Goal: Task Accomplishment & Management: Use online tool/utility

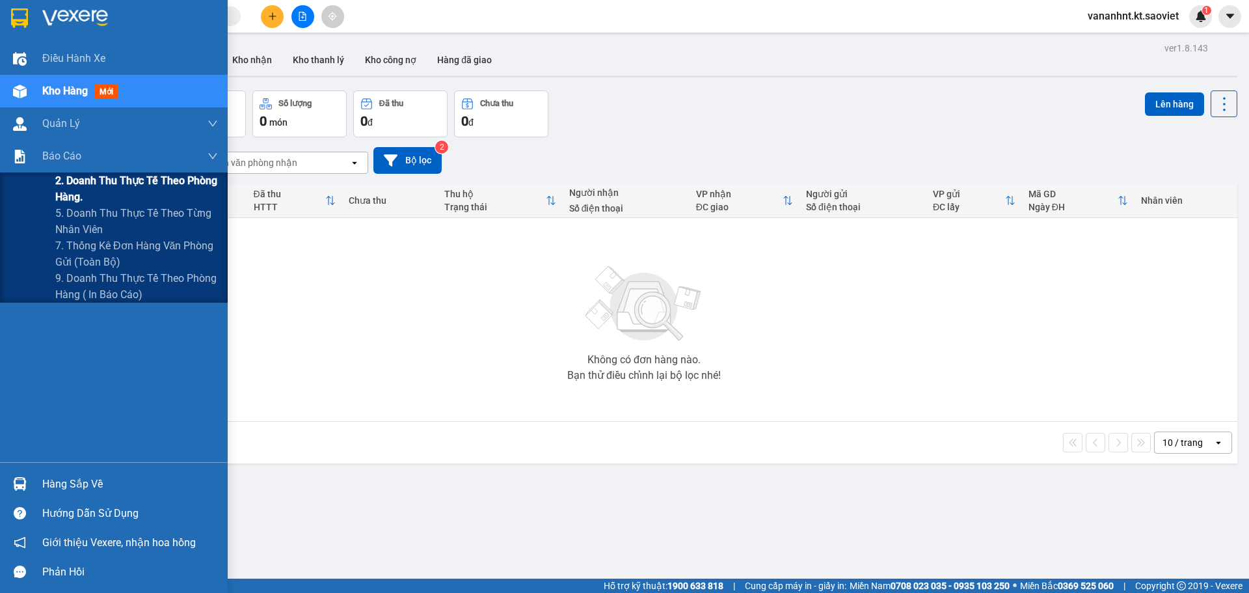
click at [95, 180] on span "2. Doanh thu thực tế theo phòng hàng." at bounding box center [136, 188] width 163 height 33
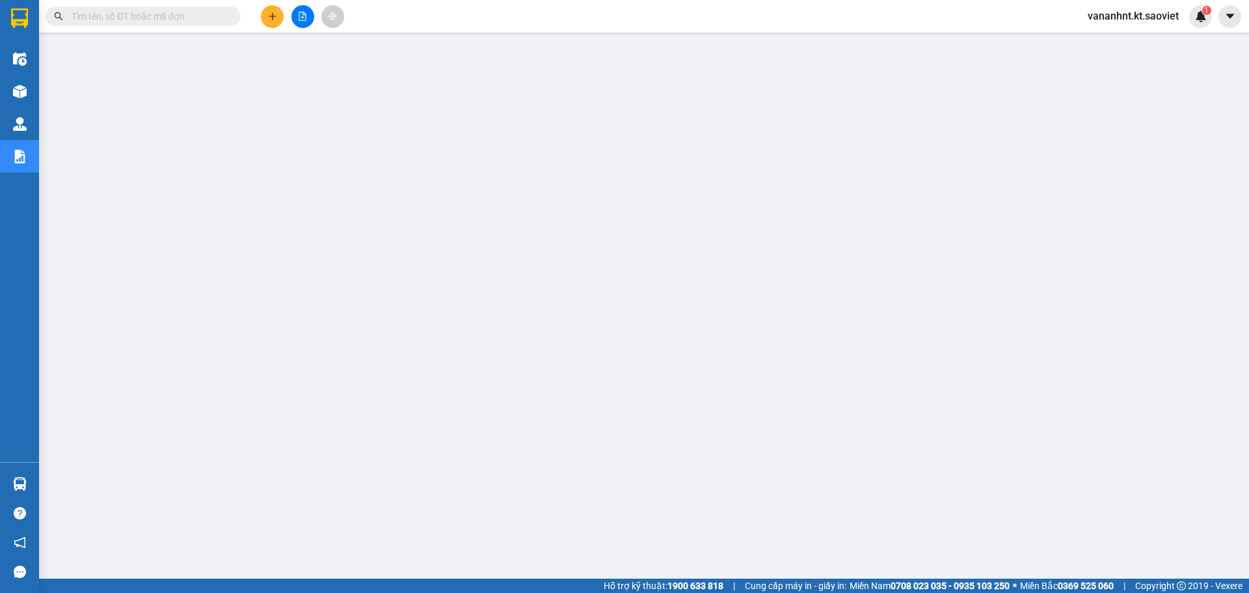
drag, startPoint x: 144, startPoint y: 7, endPoint x: 106, endPoint y: 22, distance: 40.8
paste input "8BAY6R64"
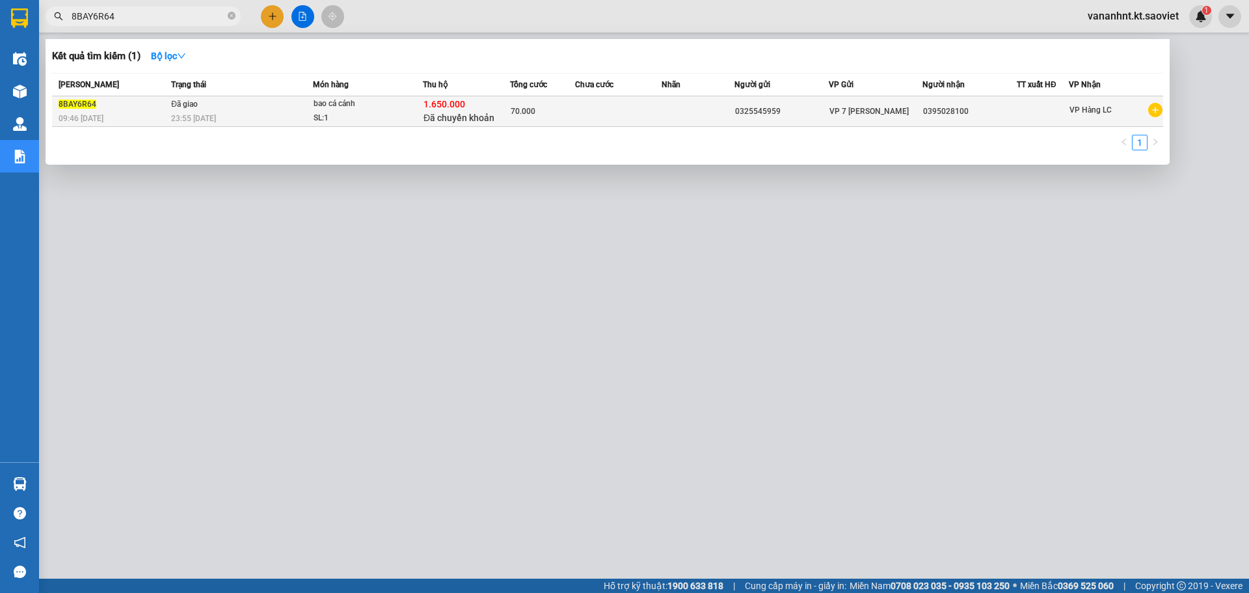
type input "8BAY6R64"
click at [490, 105] on div "1.650.000 Đã chuyển khoản" at bounding box center [466, 111] width 86 height 27
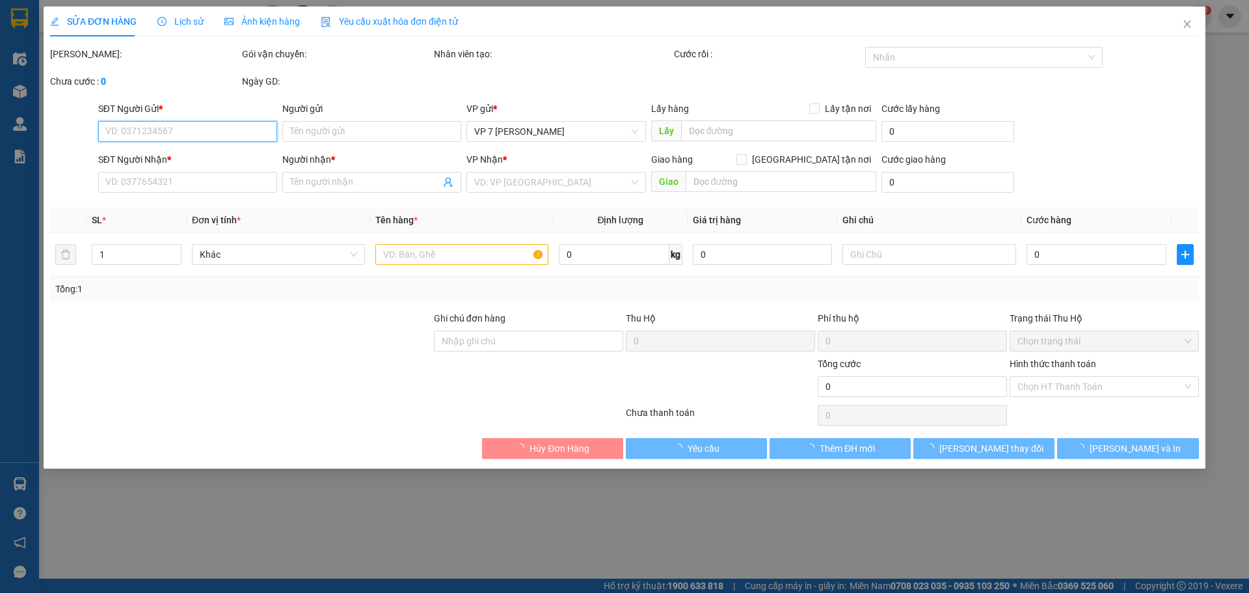
type input "0325545959"
type input "0395028100"
type input "1.650.000"
type input "30.000"
type input "70.000"
